Goal: Task Accomplishment & Management: Complete application form

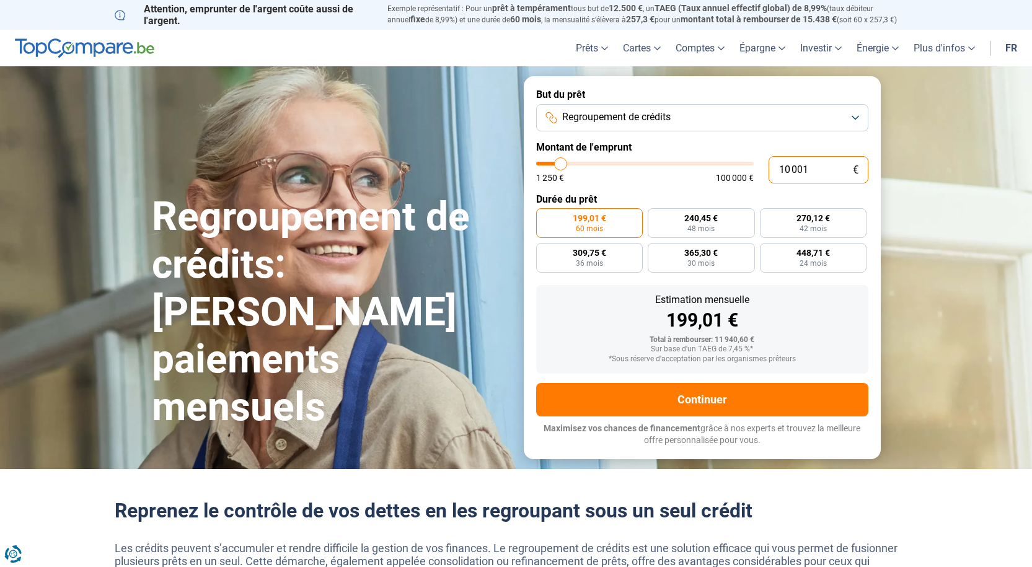
drag, startPoint x: 835, startPoint y: 167, endPoint x: 691, endPoint y: 167, distance: 144.4
click at [692, 167] on div "10 001 € 1 250 € 100 000 €" at bounding box center [702, 169] width 332 height 27
type input "10000"
radio input "true"
type input "1"
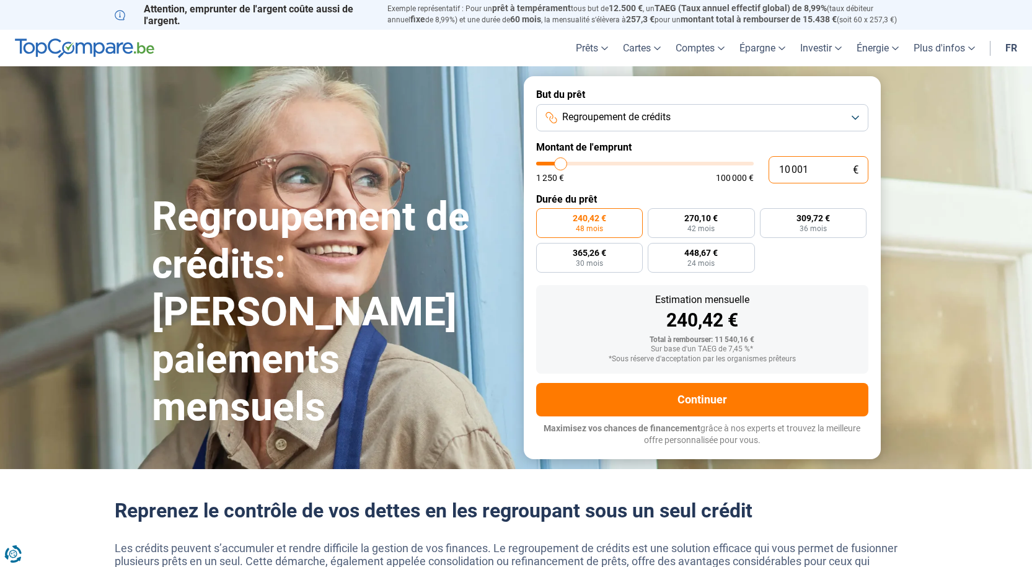
type input "1250"
type input "18"
type input "1250"
type input "180"
type input "1250"
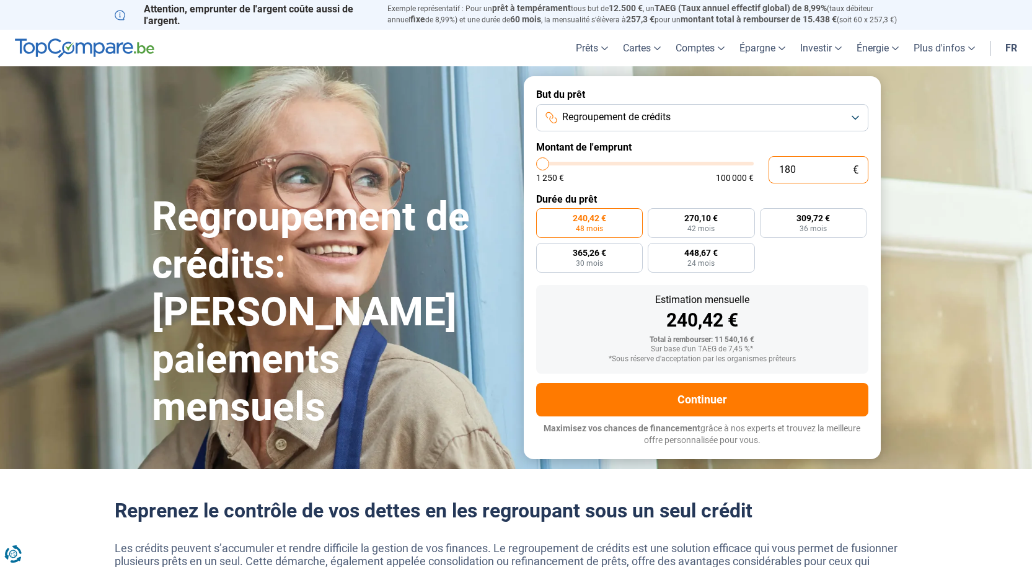
type input "1 800"
type input "1750"
type input "18 000"
type input "18000"
radio input "false"
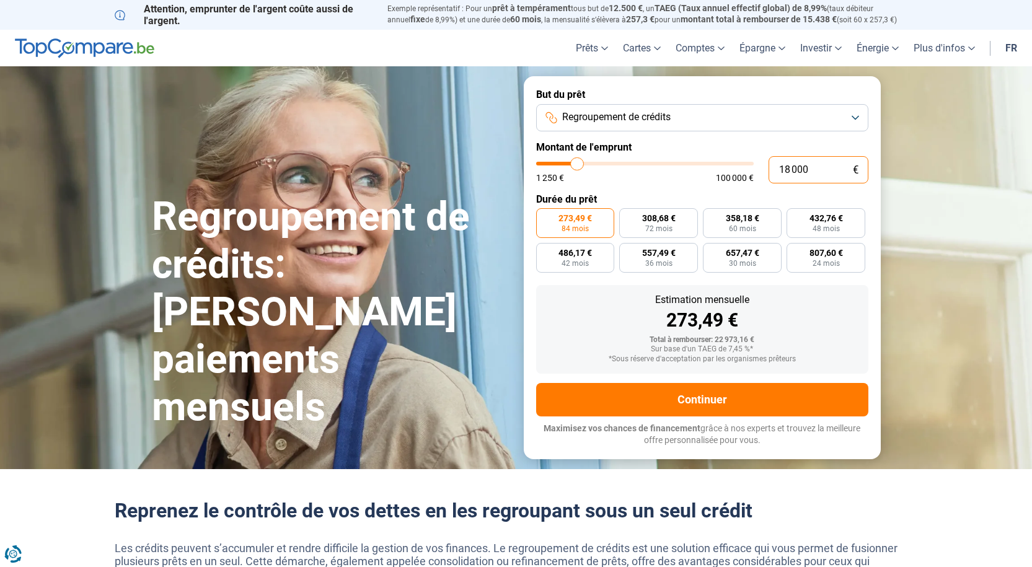
type input "18 000"
click at [706, 117] on button "Regroupement de crédits" at bounding box center [702, 117] width 332 height 27
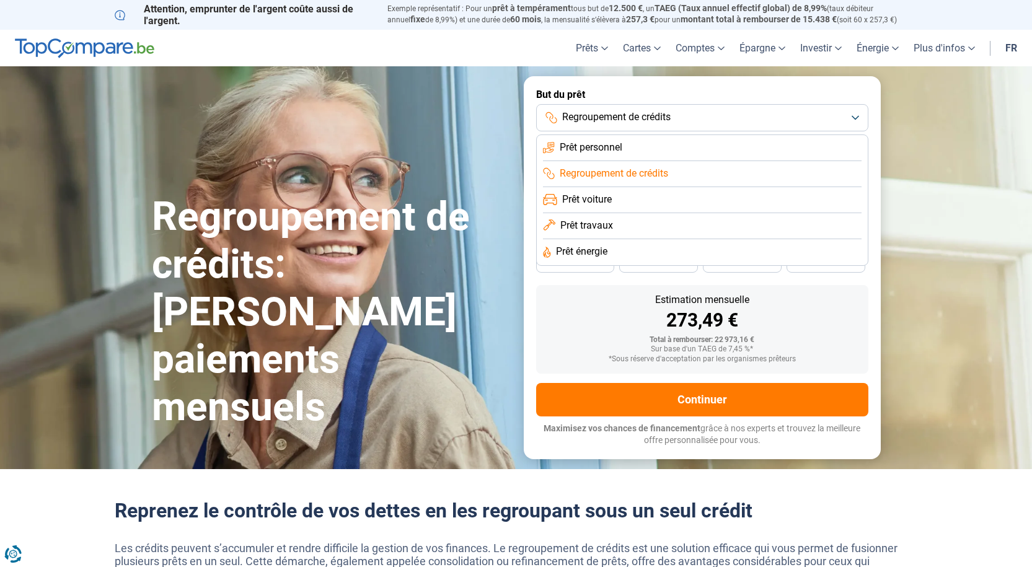
click at [648, 145] on li "Prêt personnel" at bounding box center [702, 148] width 319 height 26
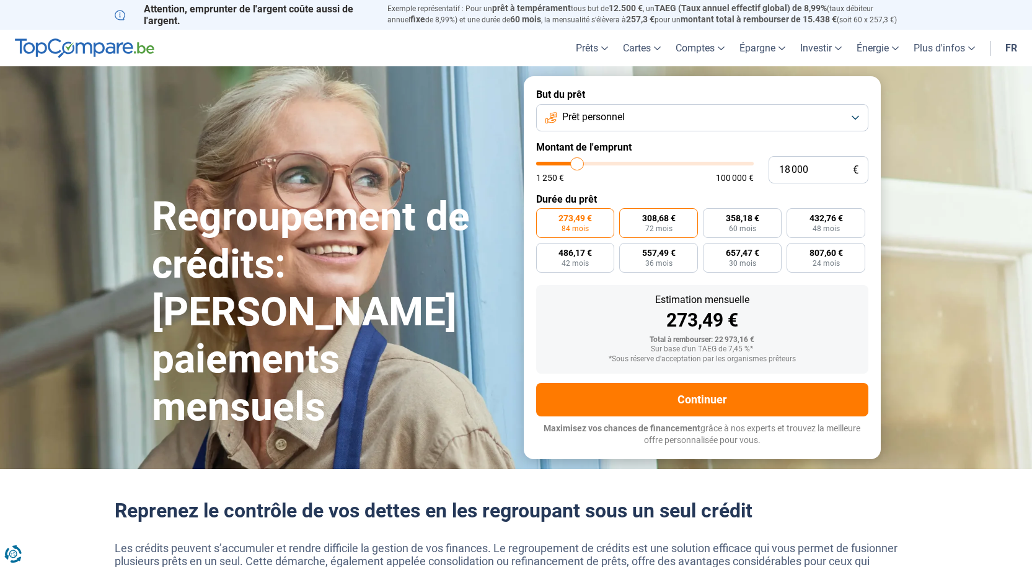
click at [635, 222] on label "308,68 € 72 mois" at bounding box center [658, 223] width 79 height 30
click at [627, 216] on input "308,68 € 72 mois" at bounding box center [623, 212] width 8 height 8
radio input "true"
click at [581, 219] on span "273,49 €" at bounding box center [574, 218] width 33 height 9
click at [544, 216] on input "273,49 € 84 mois" at bounding box center [540, 212] width 8 height 8
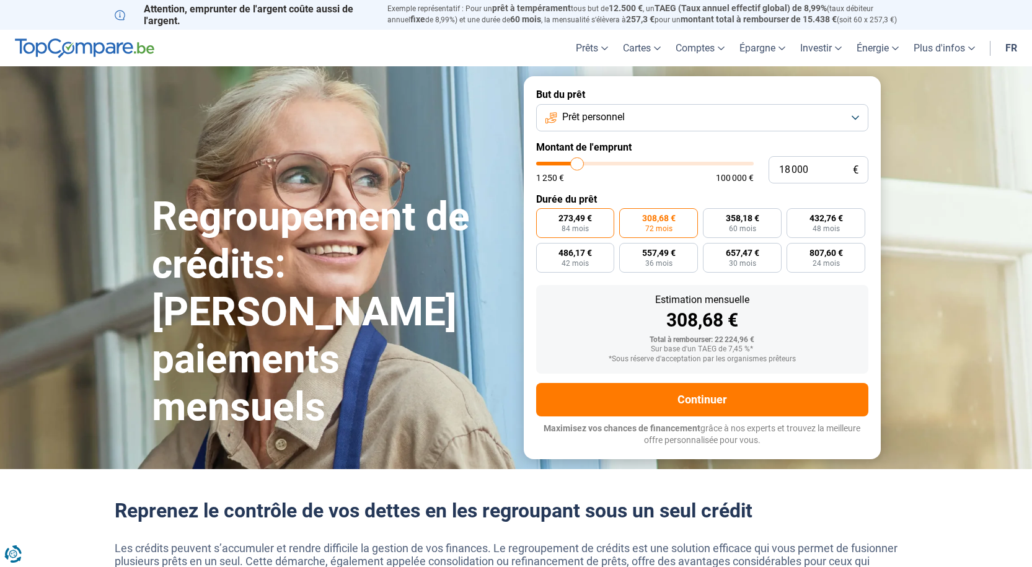
radio input "true"
click at [618, 216] on div "273,49 € 84 mois 308,68 € 72 mois 358,18 € 60 mois 432,76 € 48 mois 486,17 € 42…" at bounding box center [702, 240] width 332 height 64
click at [629, 216] on label "308,68 € 72 mois" at bounding box center [658, 223] width 79 height 30
click at [627, 216] on input "308,68 € 72 mois" at bounding box center [623, 212] width 8 height 8
radio input "true"
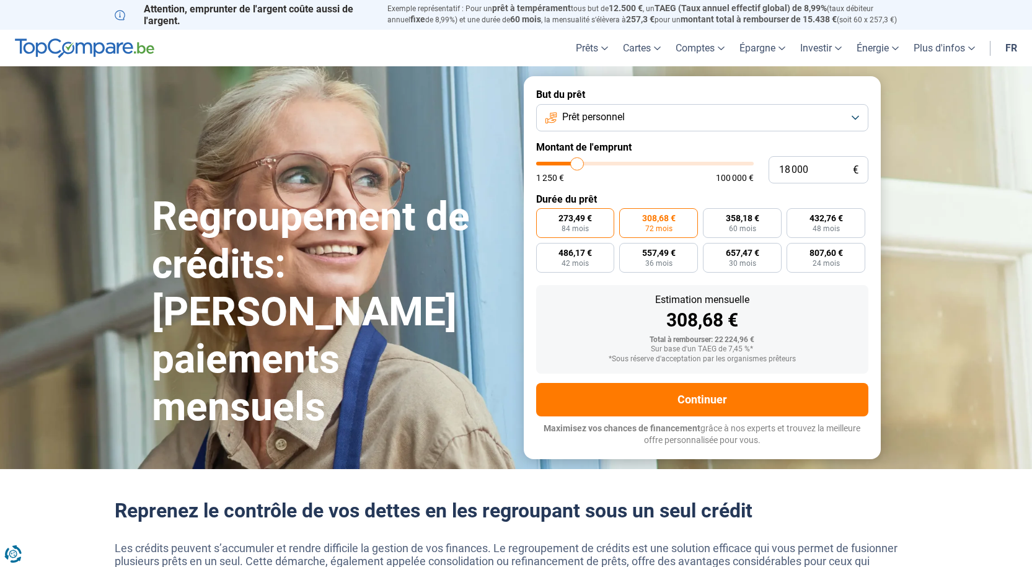
click at [572, 219] on span "273,49 €" at bounding box center [574, 218] width 33 height 9
click at [544, 216] on input "273,49 € 84 mois" at bounding box center [540, 212] width 8 height 8
radio input "true"
click at [646, 225] on span "72 mois" at bounding box center [658, 228] width 27 height 7
click at [627, 216] on input "308,68 € 72 mois" at bounding box center [623, 212] width 8 height 8
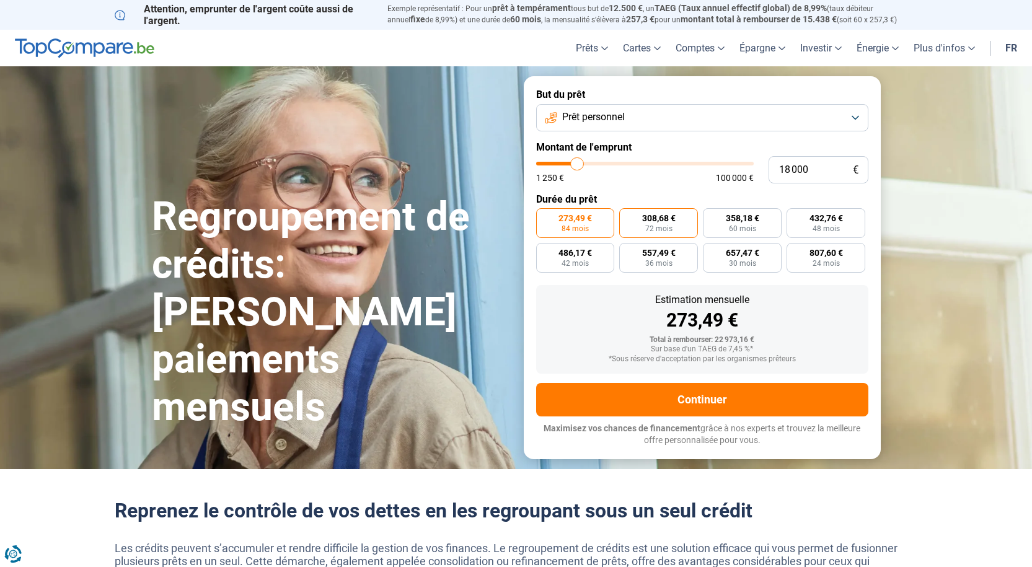
radio input "true"
click at [555, 216] on label "273,49 € 84 mois" at bounding box center [575, 223] width 79 height 30
click at [544, 216] on input "273,49 € 84 mois" at bounding box center [540, 212] width 8 height 8
radio input "true"
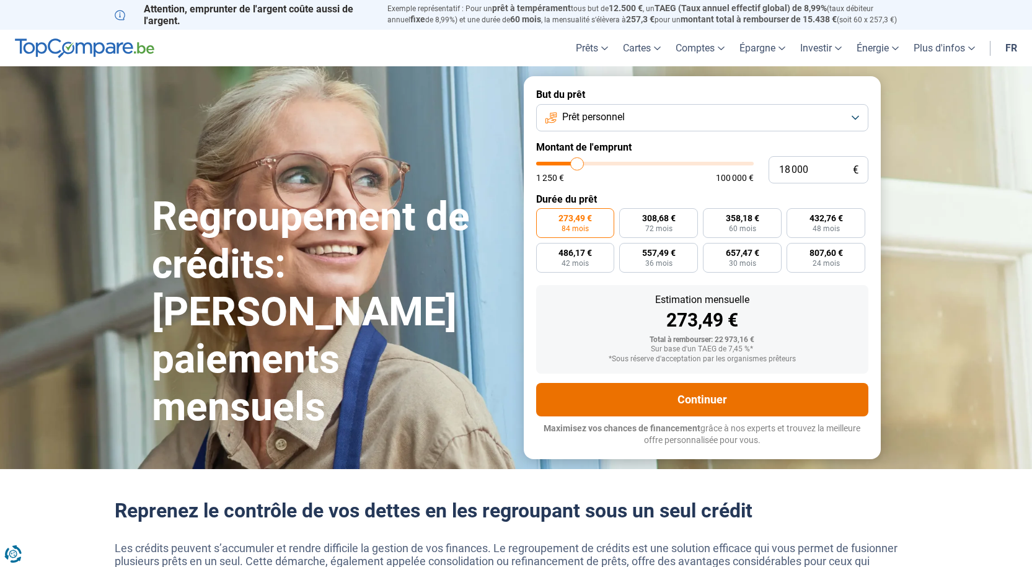
click at [648, 404] on button "Continuer" at bounding box center [702, 399] width 332 height 33
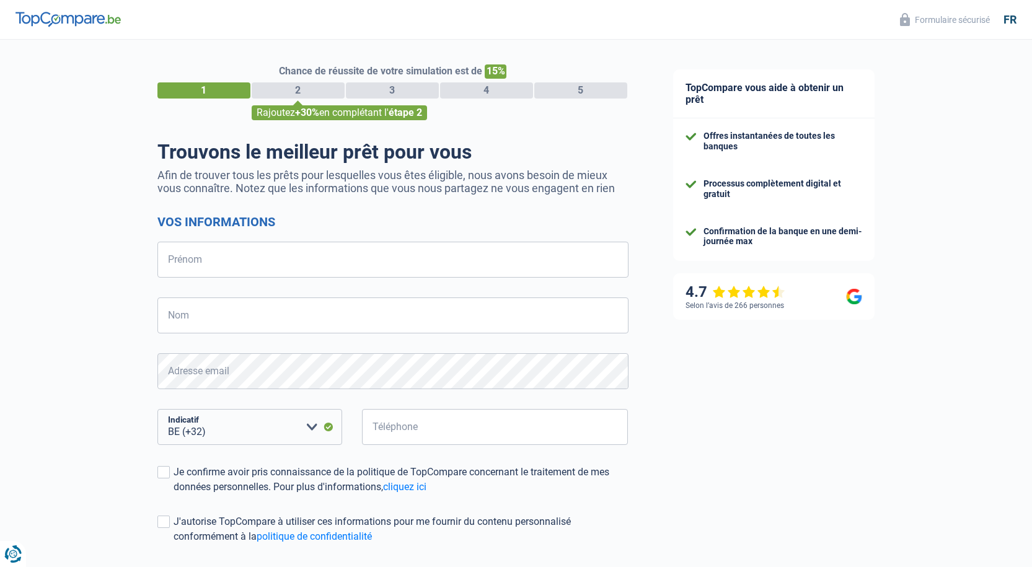
select select "32"
